Goal: Navigation & Orientation: Find specific page/section

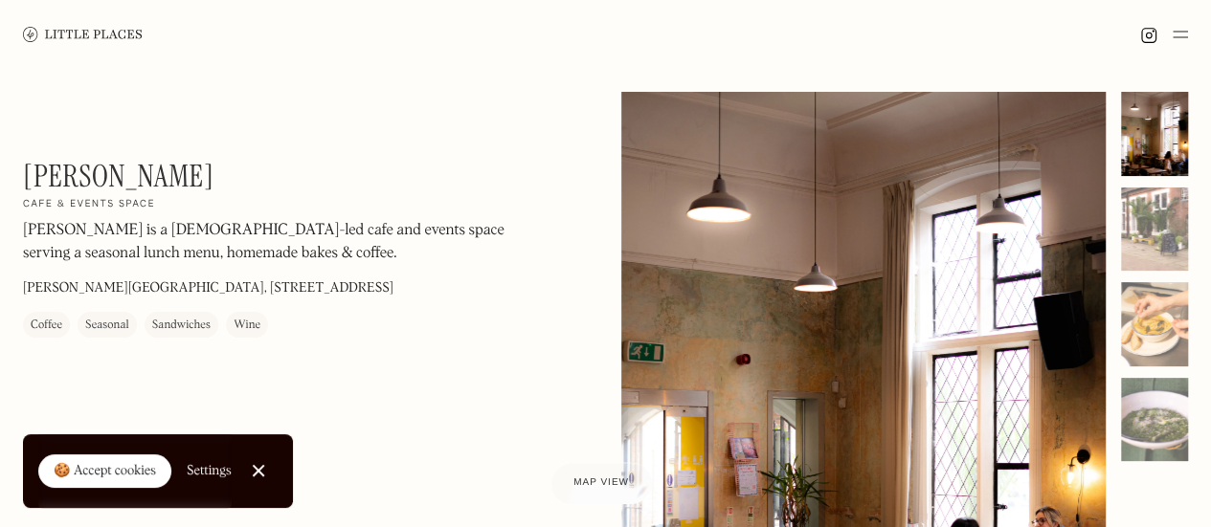
scroll to position [117, 0]
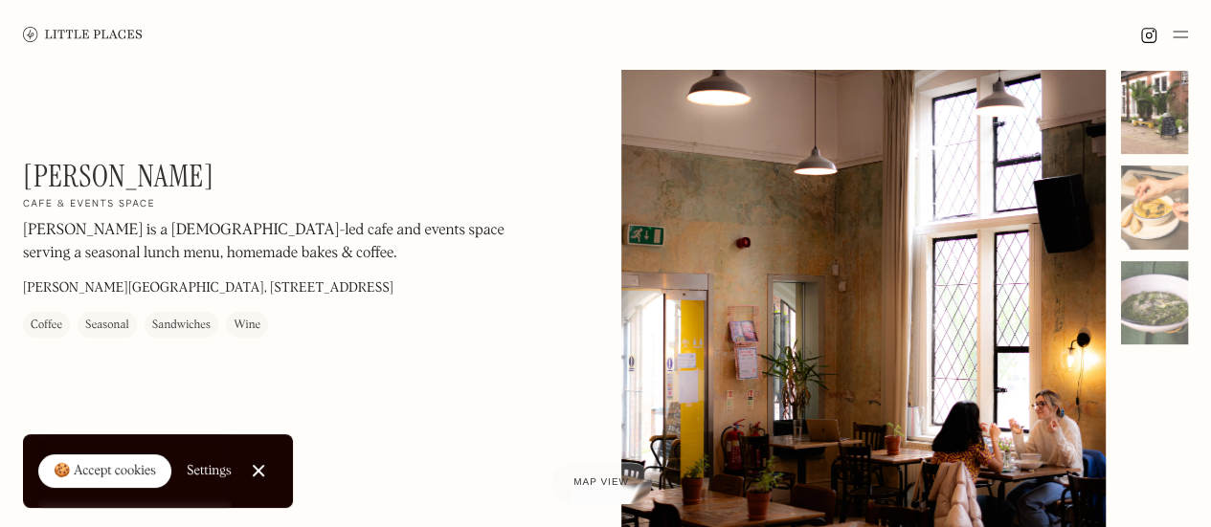
click at [1176, 111] on div at bounding box center [1154, 113] width 67 height 84
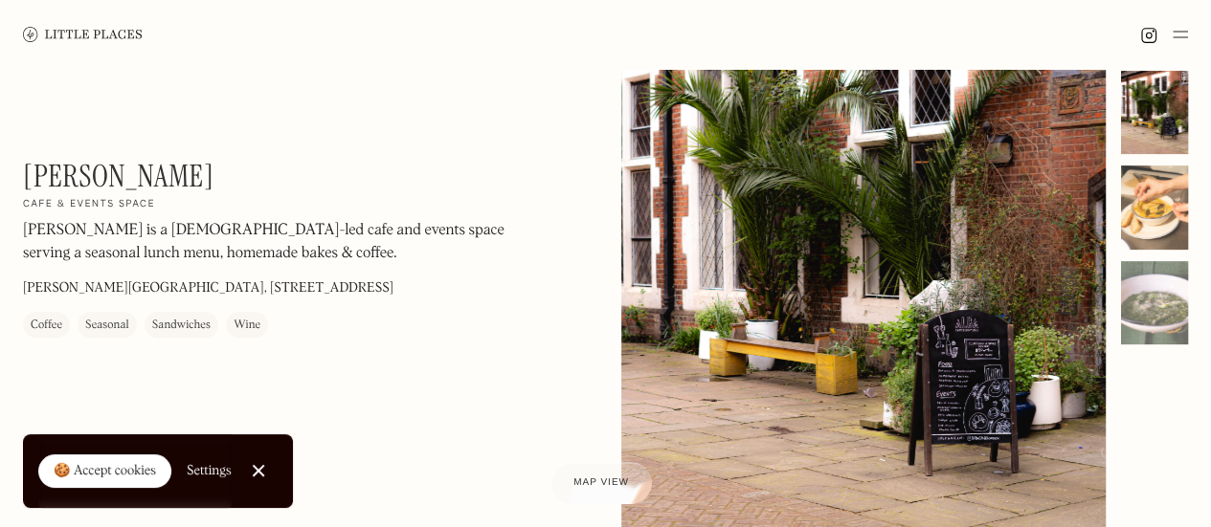
click at [1134, 205] on div at bounding box center [1154, 208] width 67 height 84
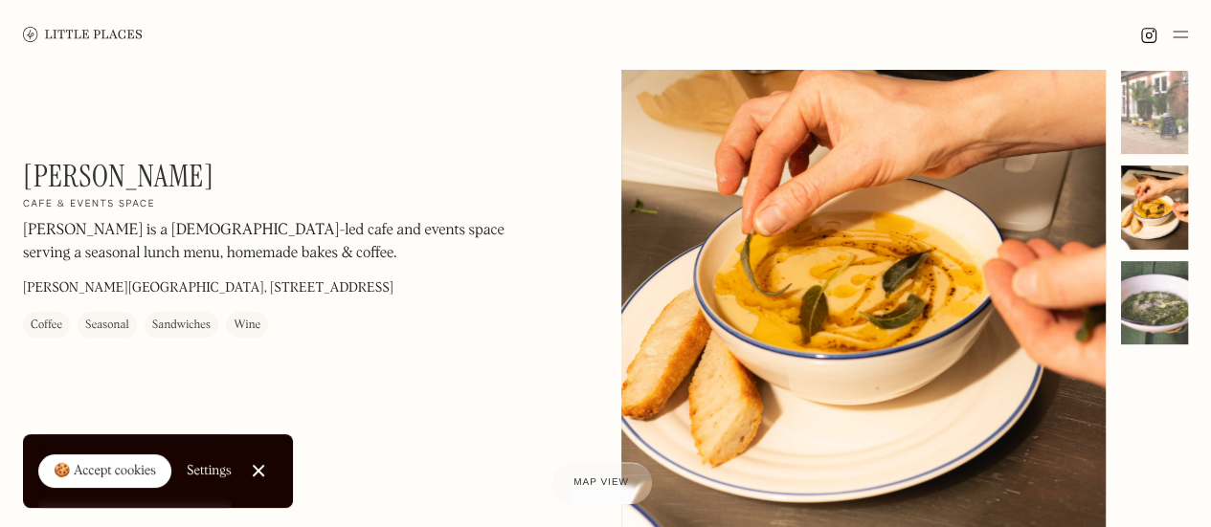
click at [1135, 300] on div at bounding box center [1154, 303] width 67 height 84
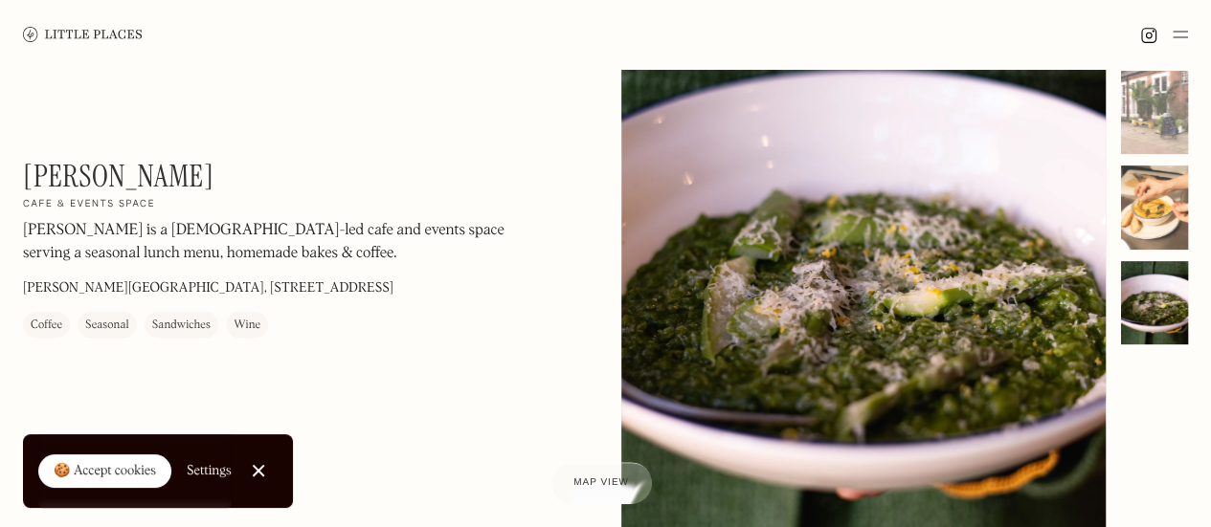
click at [1154, 232] on div at bounding box center [1154, 208] width 67 height 84
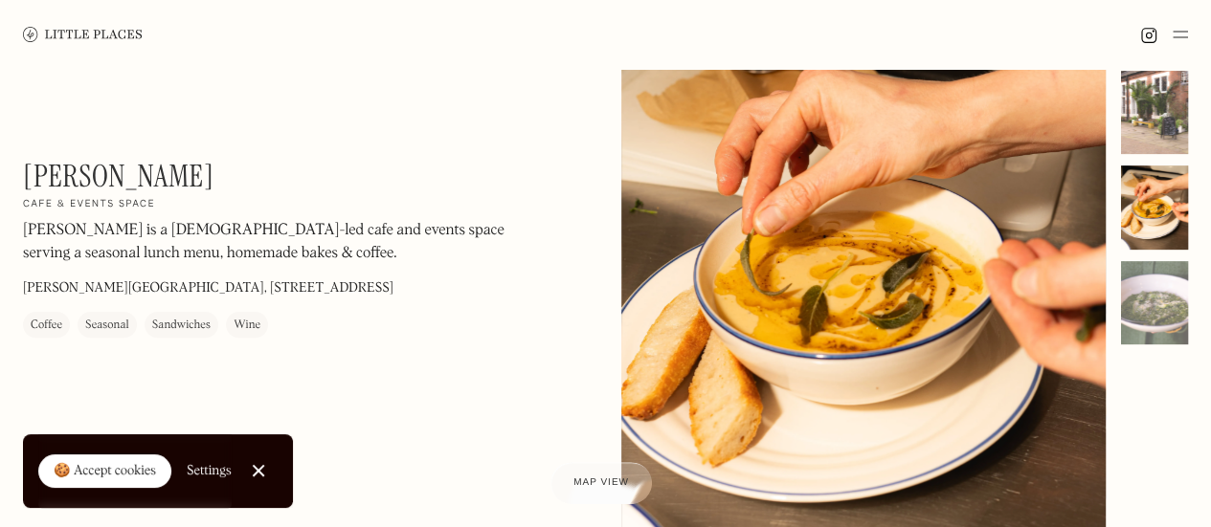
click at [1149, 137] on div at bounding box center [1154, 113] width 67 height 84
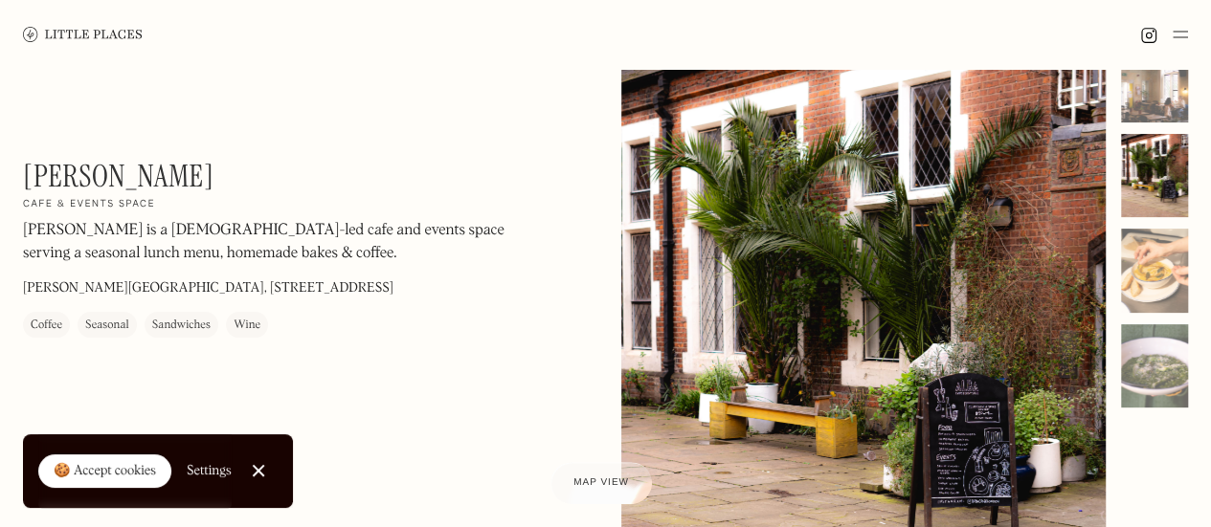
scroll to position [0, 0]
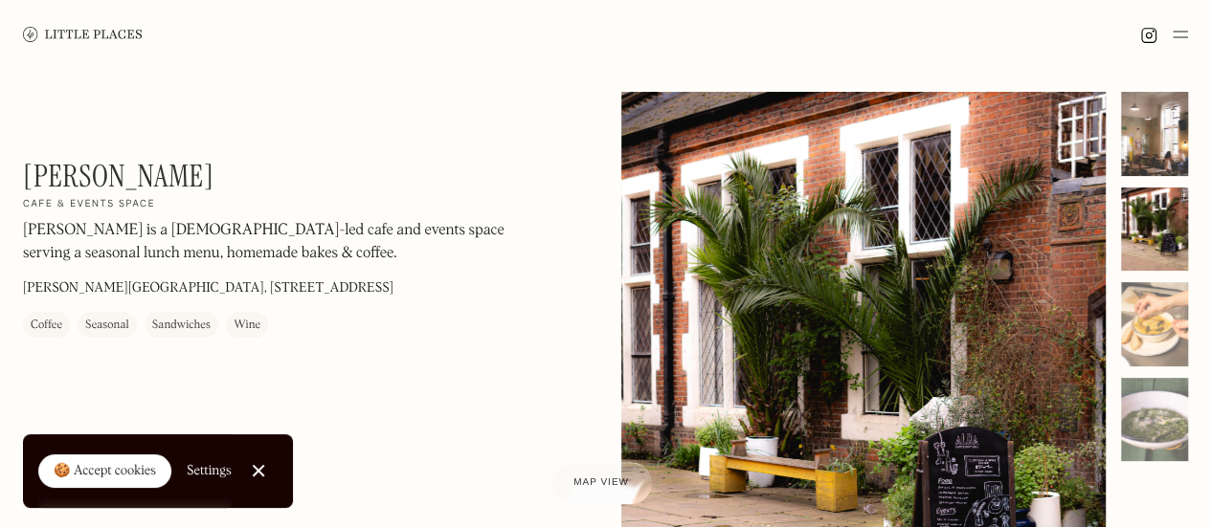
click at [1141, 129] on div at bounding box center [1154, 134] width 67 height 84
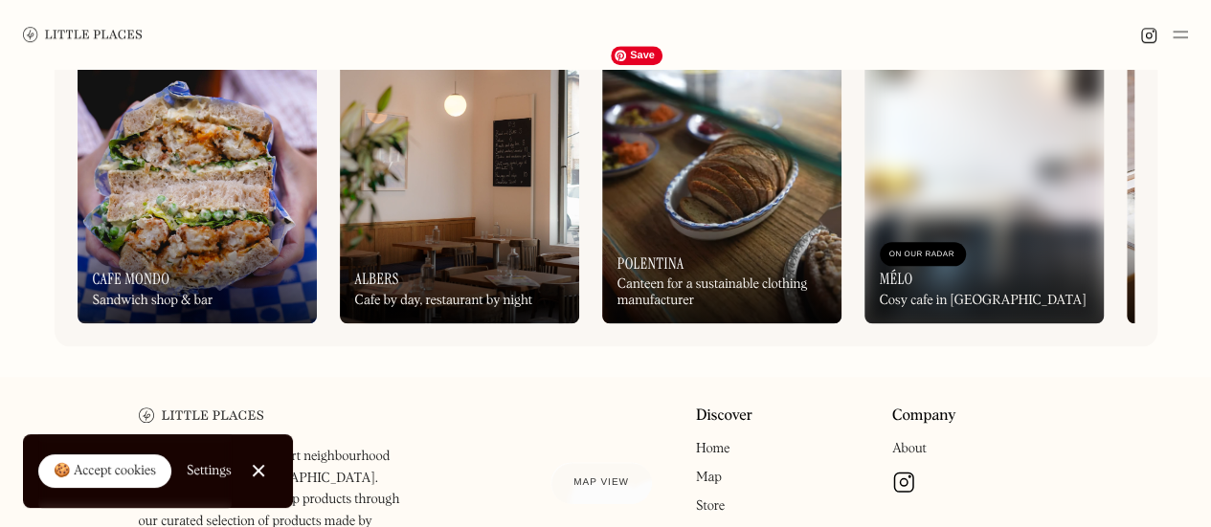
scroll to position [846, 0]
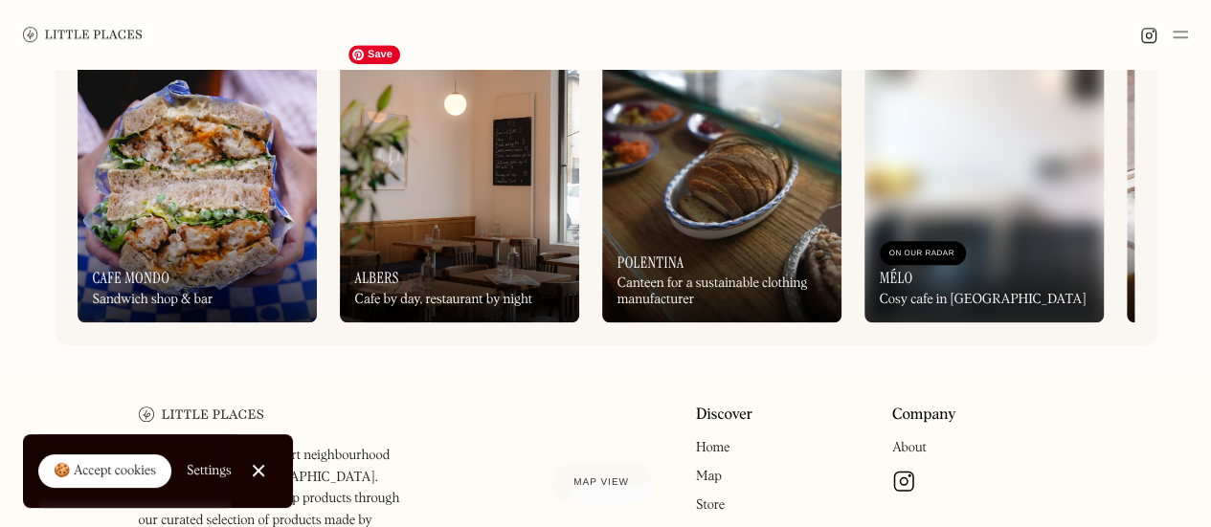
click at [480, 175] on img at bounding box center [459, 178] width 239 height 287
